Goal: Task Accomplishment & Management: Manage account settings

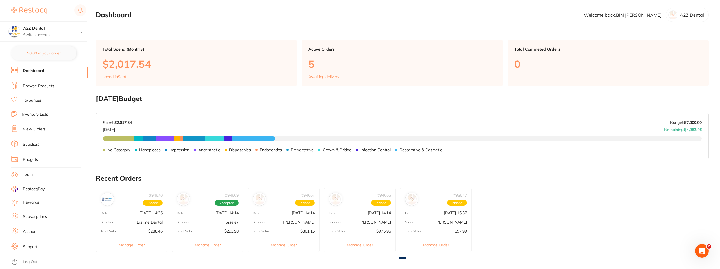
click at [30, 231] on link "Account" at bounding box center [30, 232] width 15 height 6
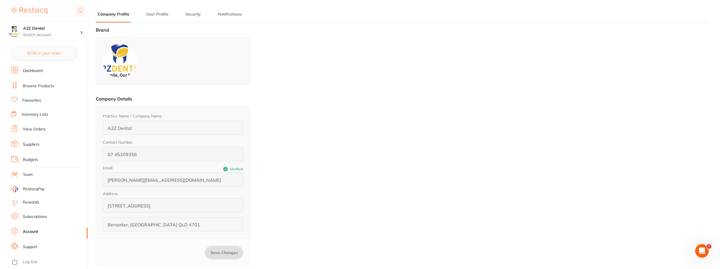
type input "Bini"
type input "[PERSON_NAME]"
type input "0488160570"
type input "[EMAIL_ADDRESS][DOMAIN_NAME]"
click at [29, 173] on link "Team" at bounding box center [28, 175] width 10 height 6
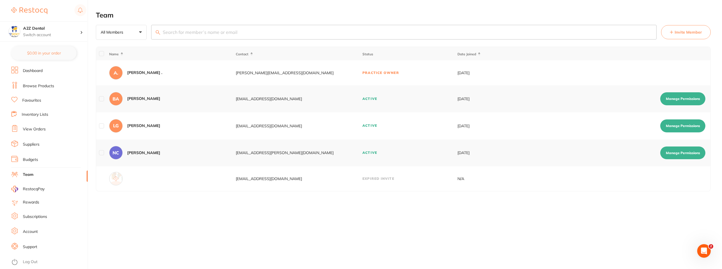
click at [679, 125] on button "Manage Permissions" at bounding box center [682, 125] width 45 height 13
checkbox input "true"
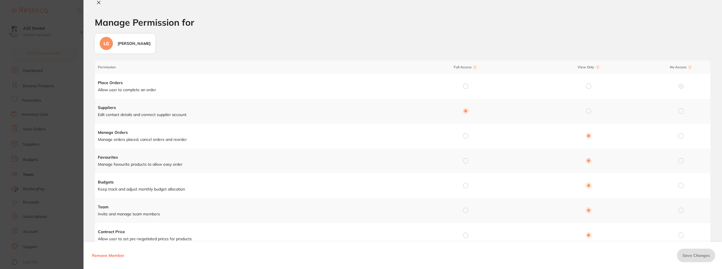
click at [465, 137] on input "radio" at bounding box center [465, 135] width 5 height 5
radio input "true"
radio input "false"
click at [464, 86] on input "radio" at bounding box center [465, 85] width 5 height 5
radio input "true"
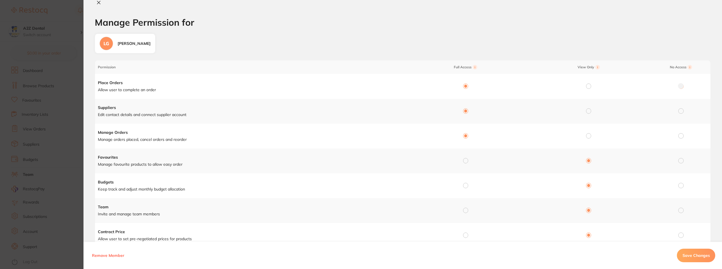
radio input "false"
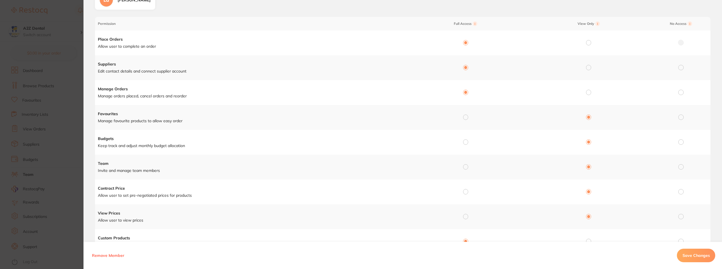
scroll to position [56, 0]
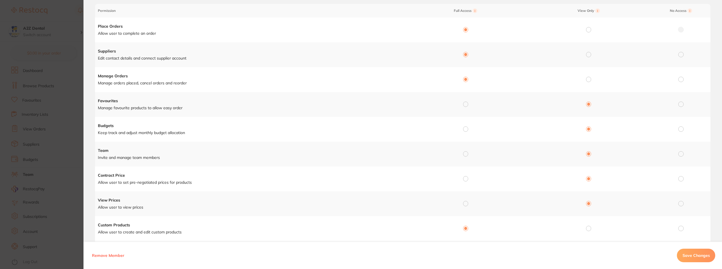
click at [464, 204] on input "radio" at bounding box center [465, 203] width 5 height 5
radio input "true"
radio input "false"
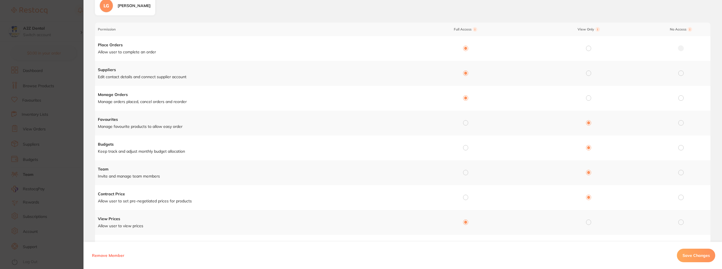
scroll to position [28, 0]
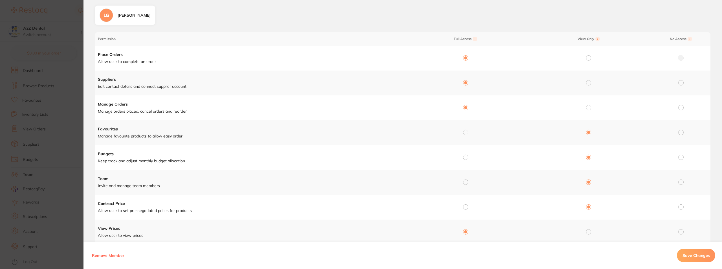
click at [697, 255] on span "Save Changes" at bounding box center [695, 255] width 27 height 5
